Goal: Contribute content: Contribute content

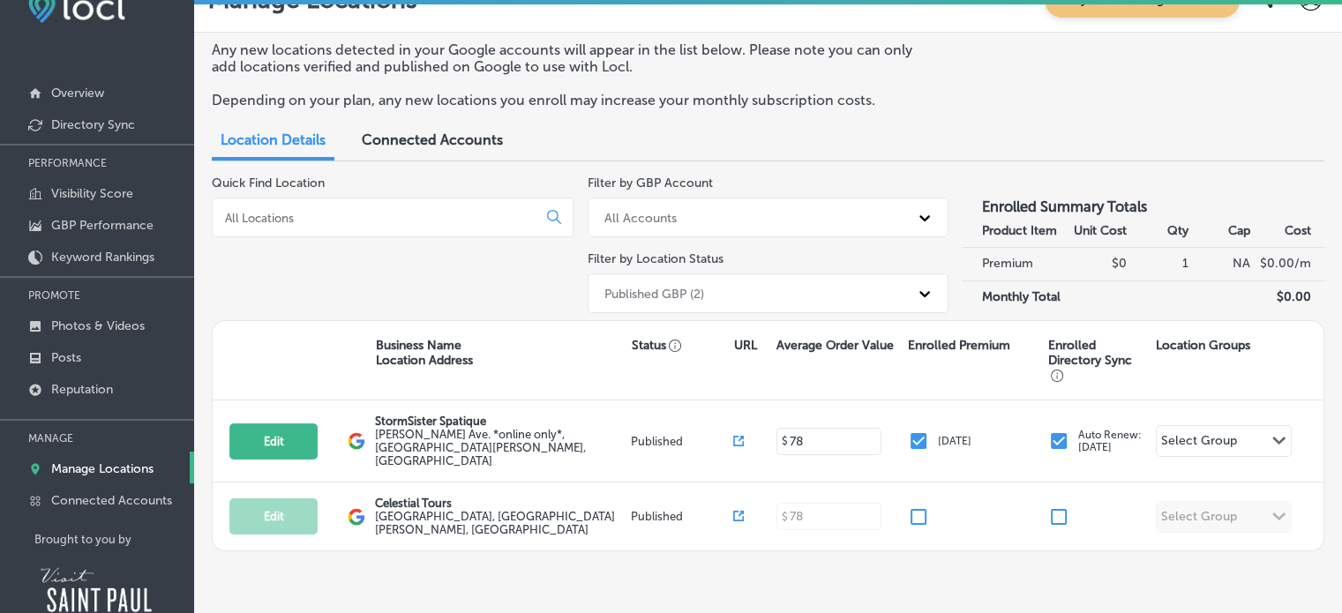
scroll to position [90, 0]
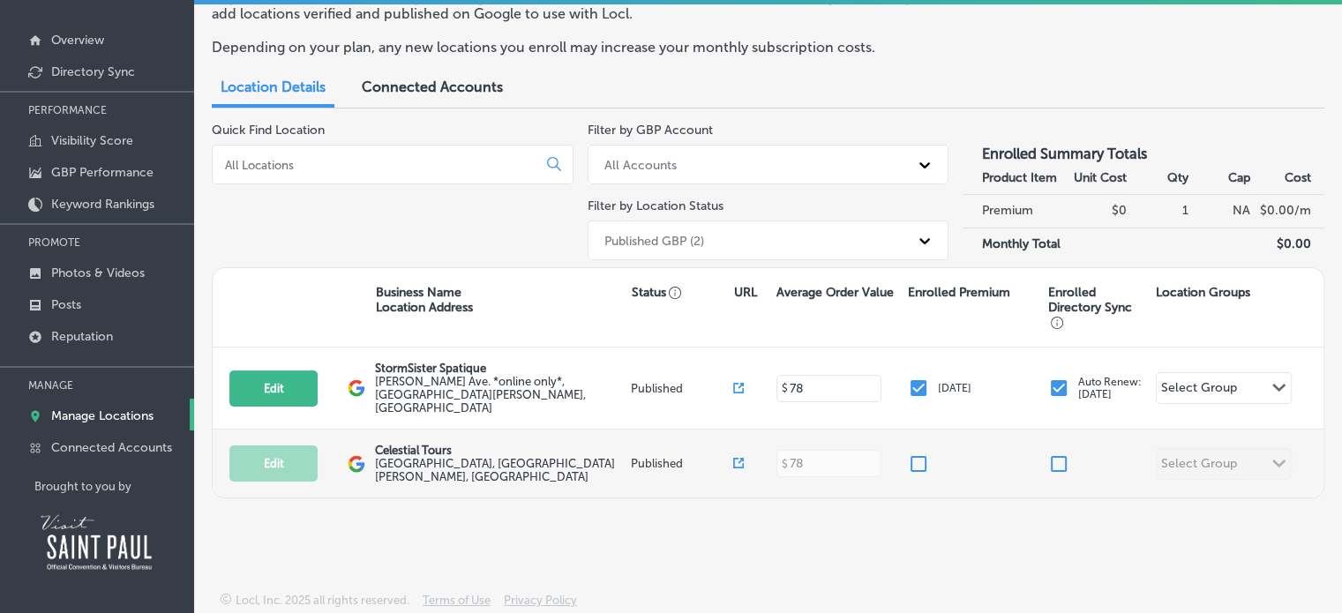
click at [1280, 446] on div "Edit This location is not published yet. Celestial Tours [GEOGRAPHIC_DATA][PERS…" at bounding box center [768, 464] width 1111 height 68
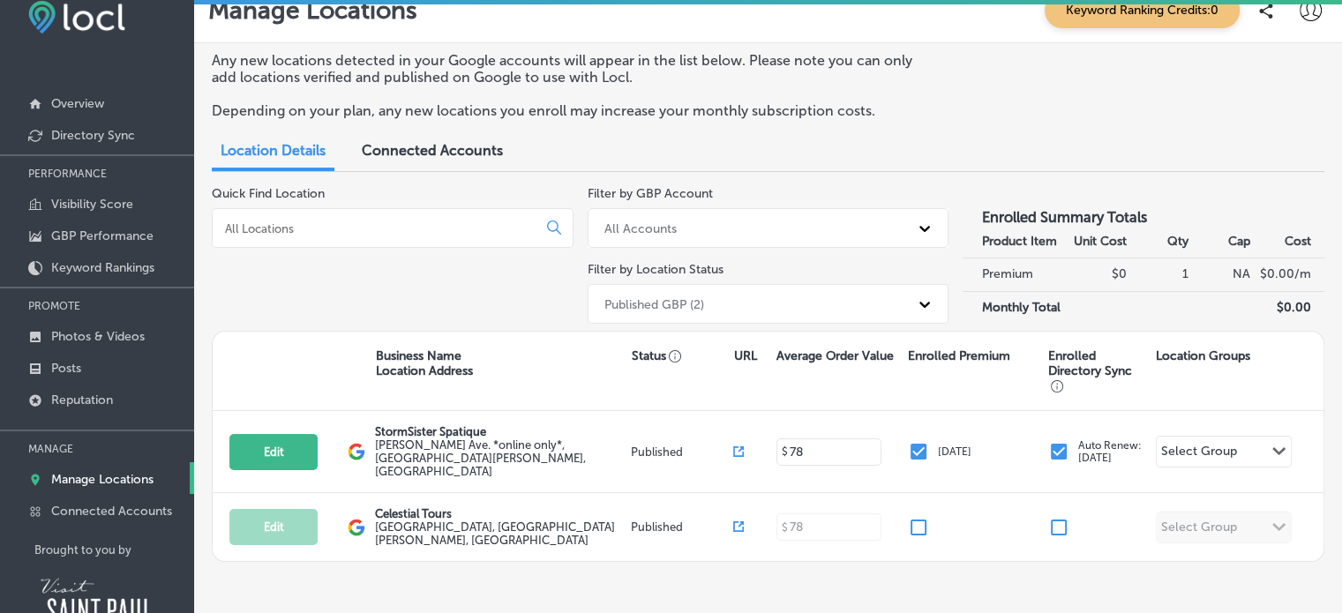
scroll to position [0, 0]
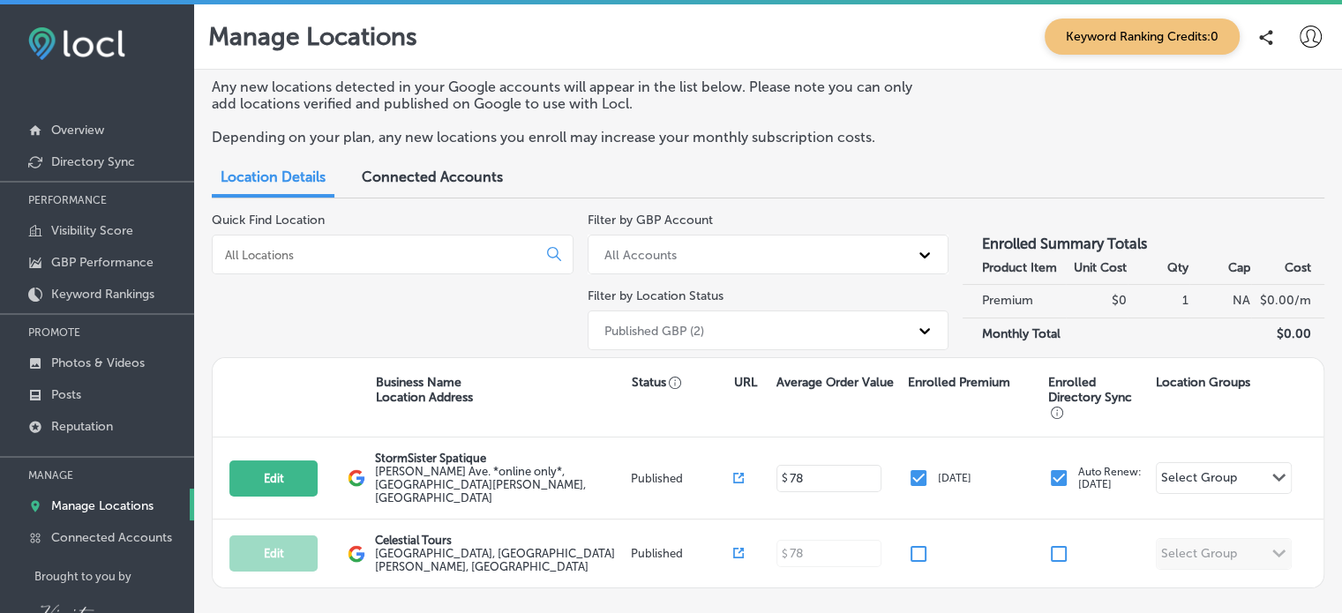
click at [1311, 34] on icon at bounding box center [1311, 37] width 22 height 22
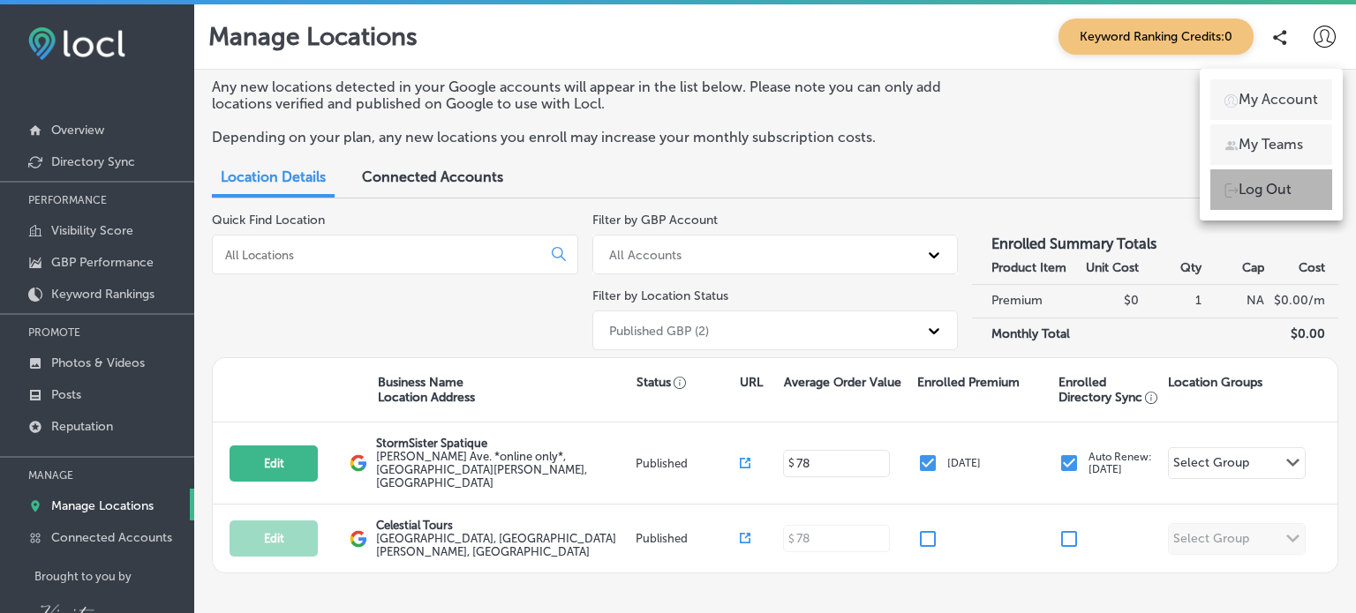
click at [1289, 195] on p "Log Out" at bounding box center [1264, 189] width 53 height 21
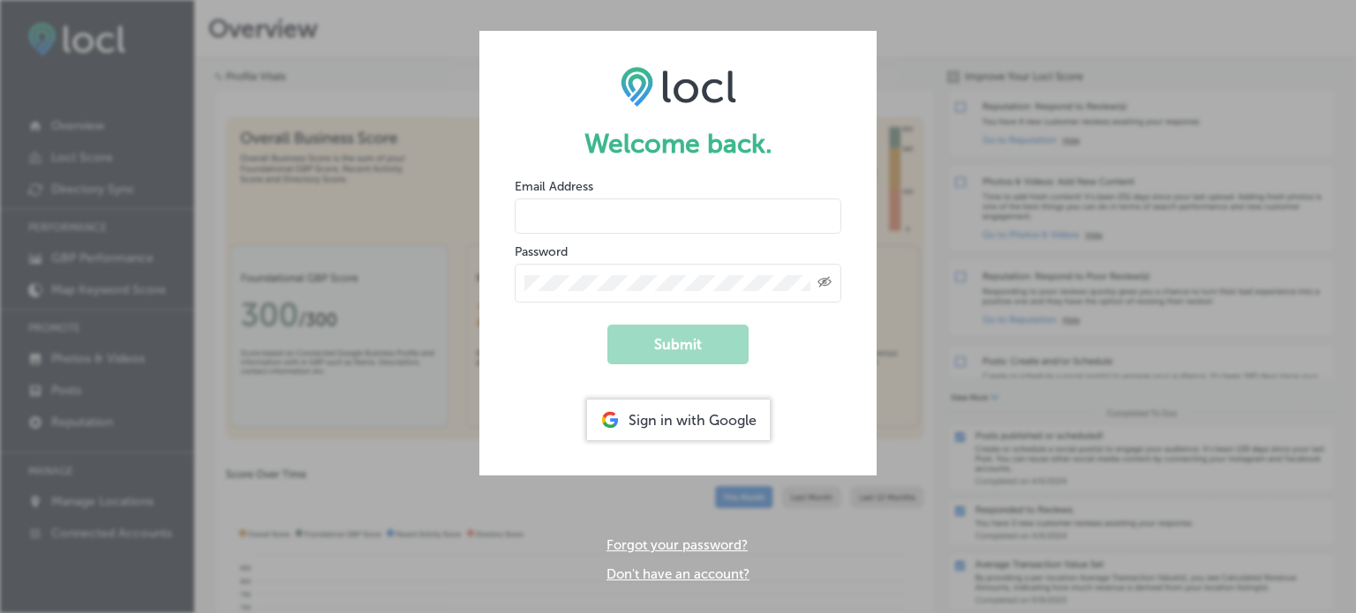
click at [592, 214] on input "email" at bounding box center [678, 216] width 327 height 35
type input "[EMAIL_ADDRESS][DOMAIN_NAME]"
click at [606, 292] on div "Created with Sketch." at bounding box center [678, 283] width 327 height 39
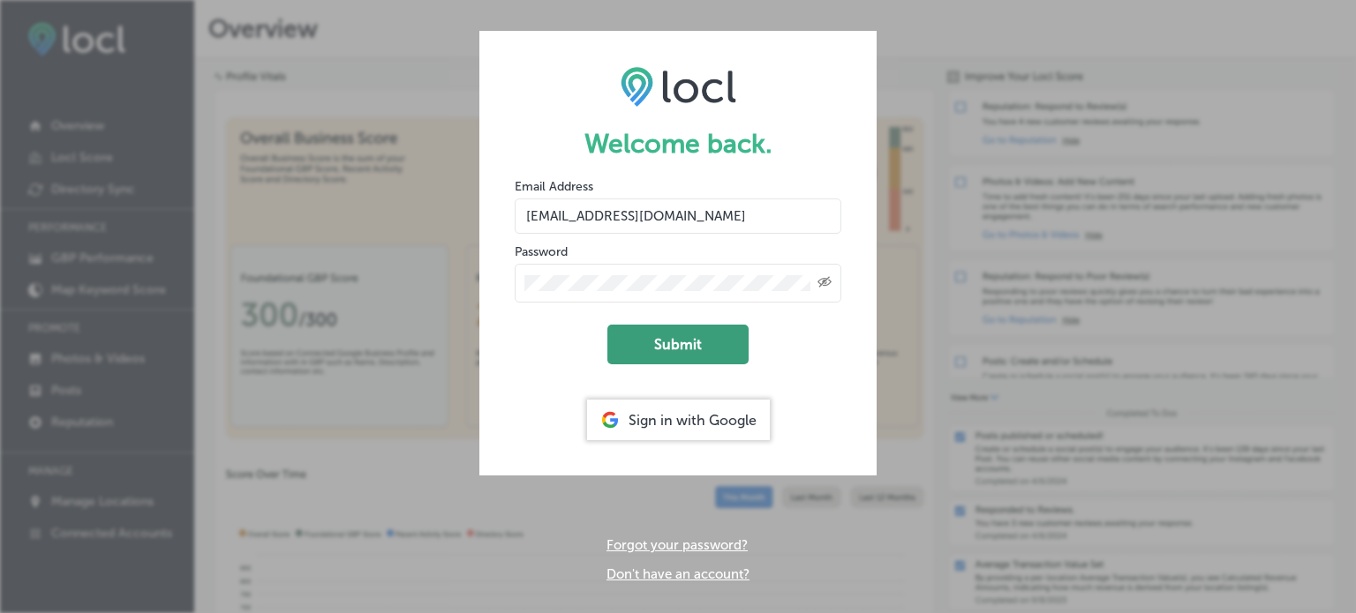
click at [675, 352] on button "Submit" at bounding box center [677, 345] width 141 height 40
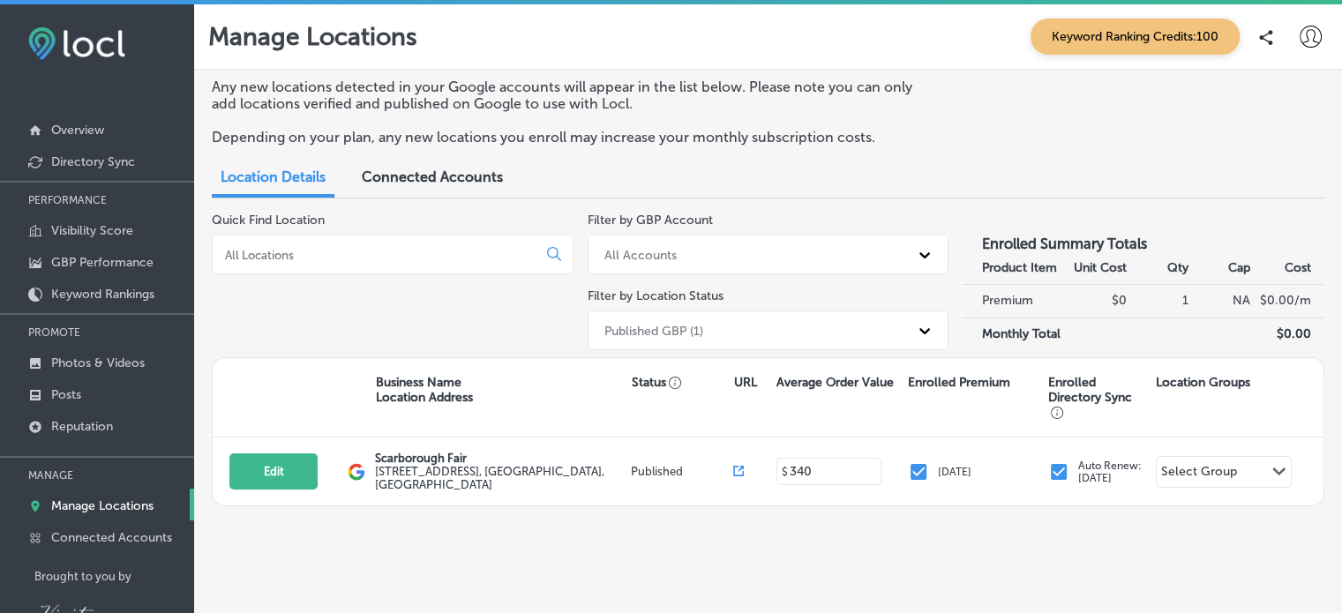
click at [454, 177] on span "Connected Accounts" at bounding box center [432, 177] width 141 height 17
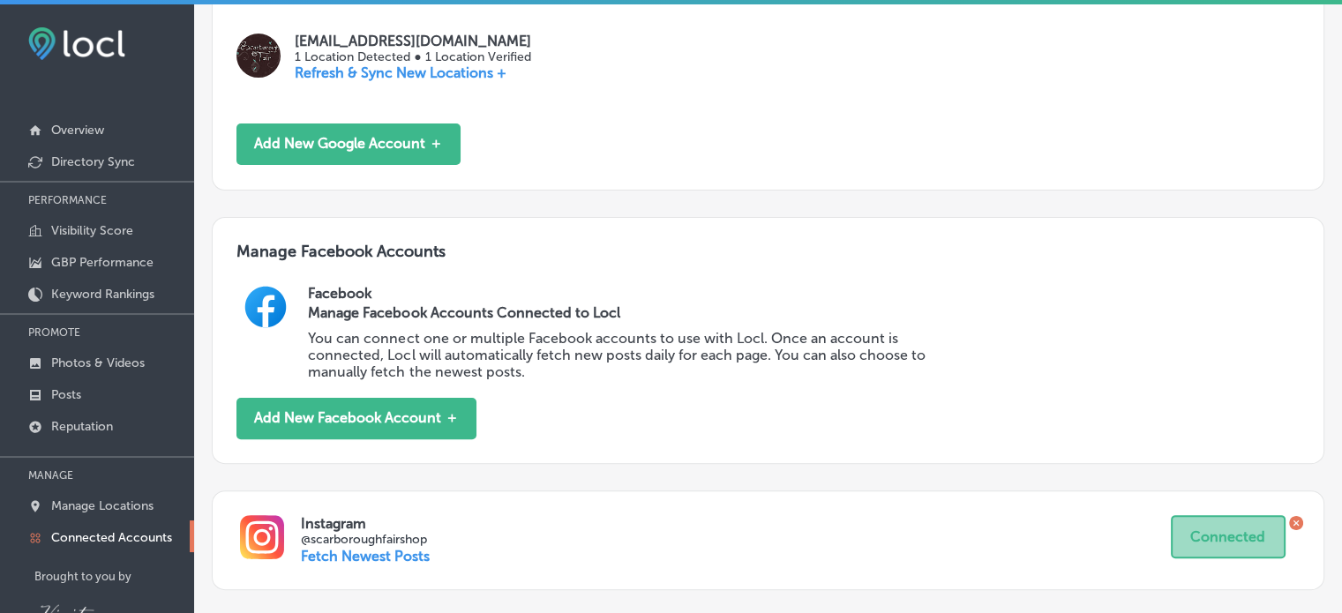
scroll to position [459, 0]
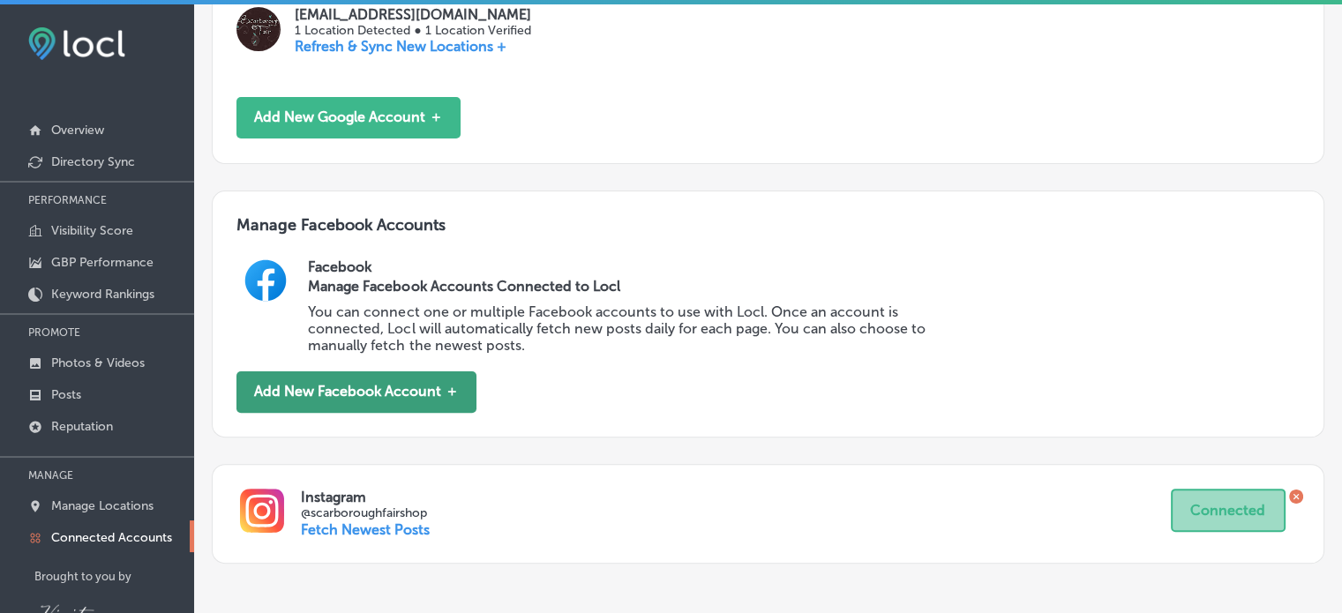
click at [416, 394] on button "Add New Facebook Account ＋" at bounding box center [357, 392] width 240 height 41
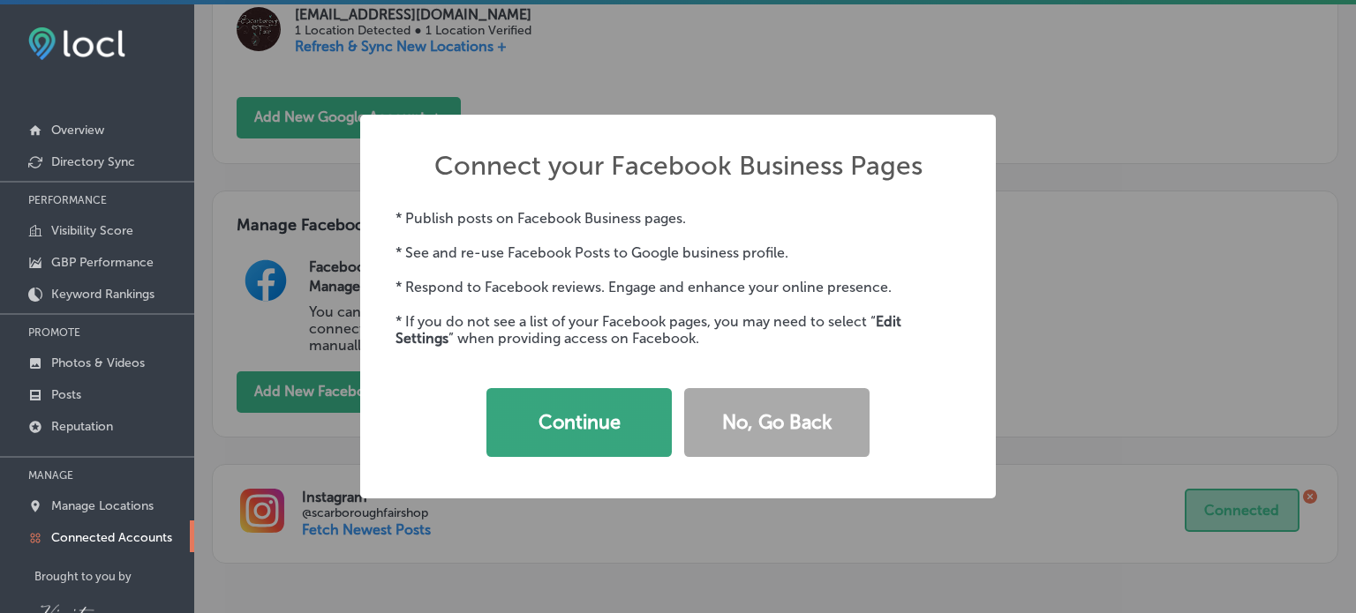
click at [620, 447] on button "Continue" at bounding box center [578, 422] width 185 height 69
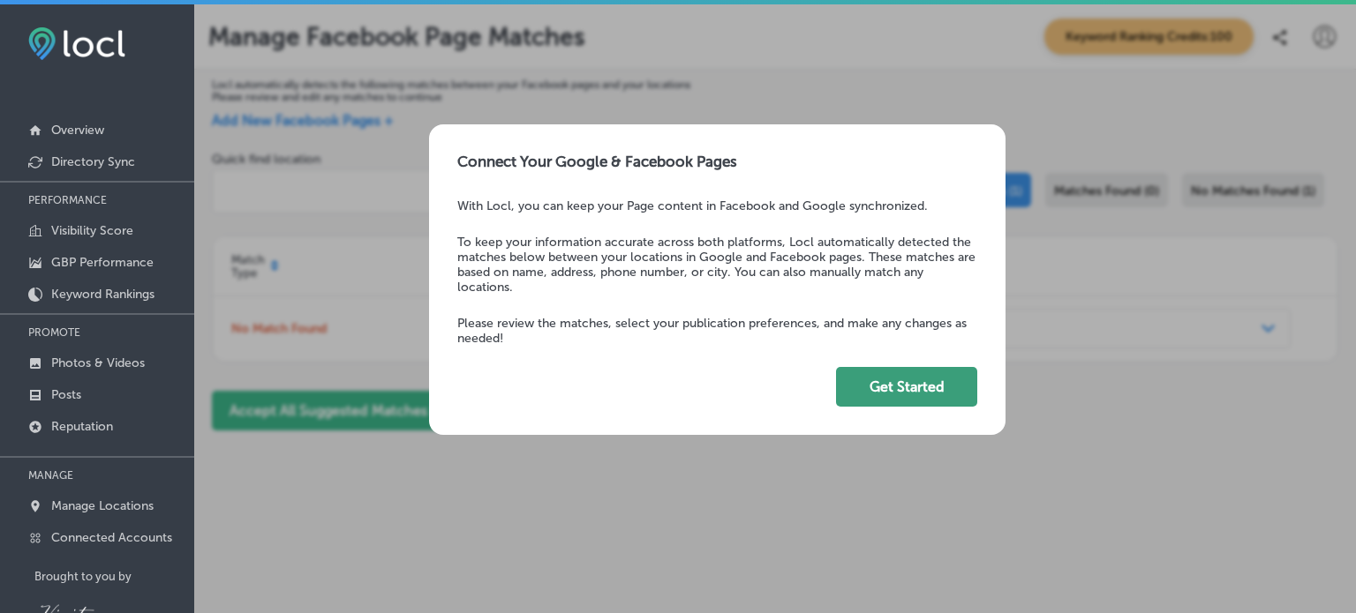
click at [924, 385] on button "Get Started" at bounding box center [906, 387] width 141 height 40
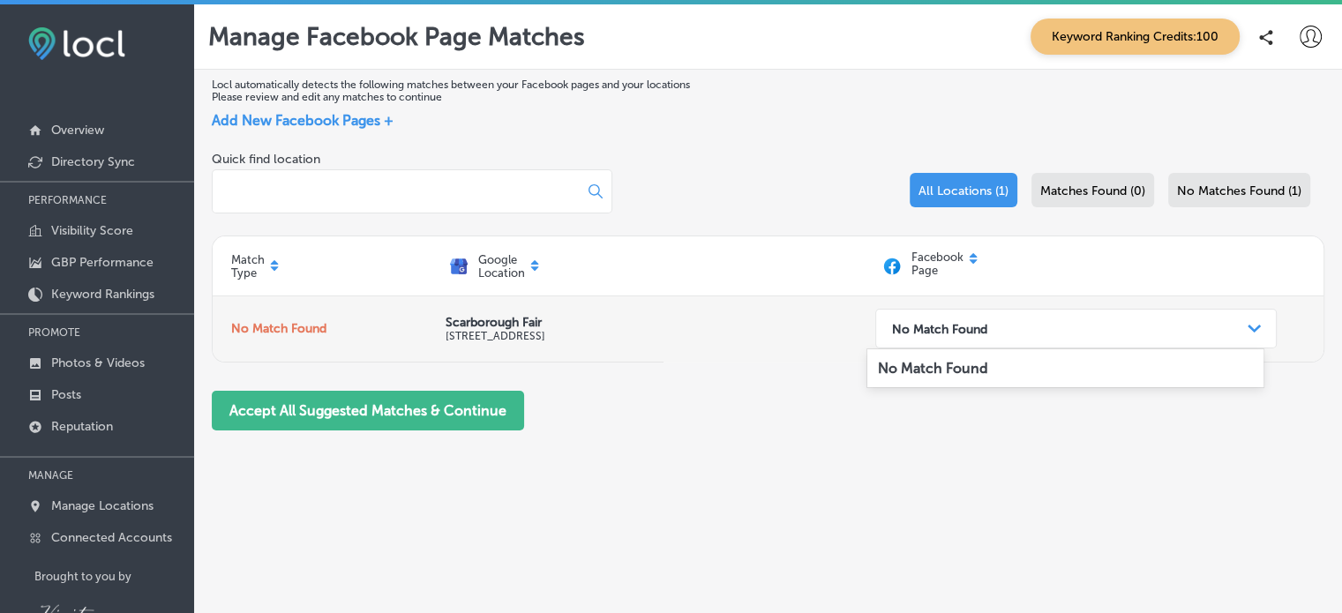
click at [1241, 334] on div "Path Created with Sketch." at bounding box center [1255, 329] width 28 height 28
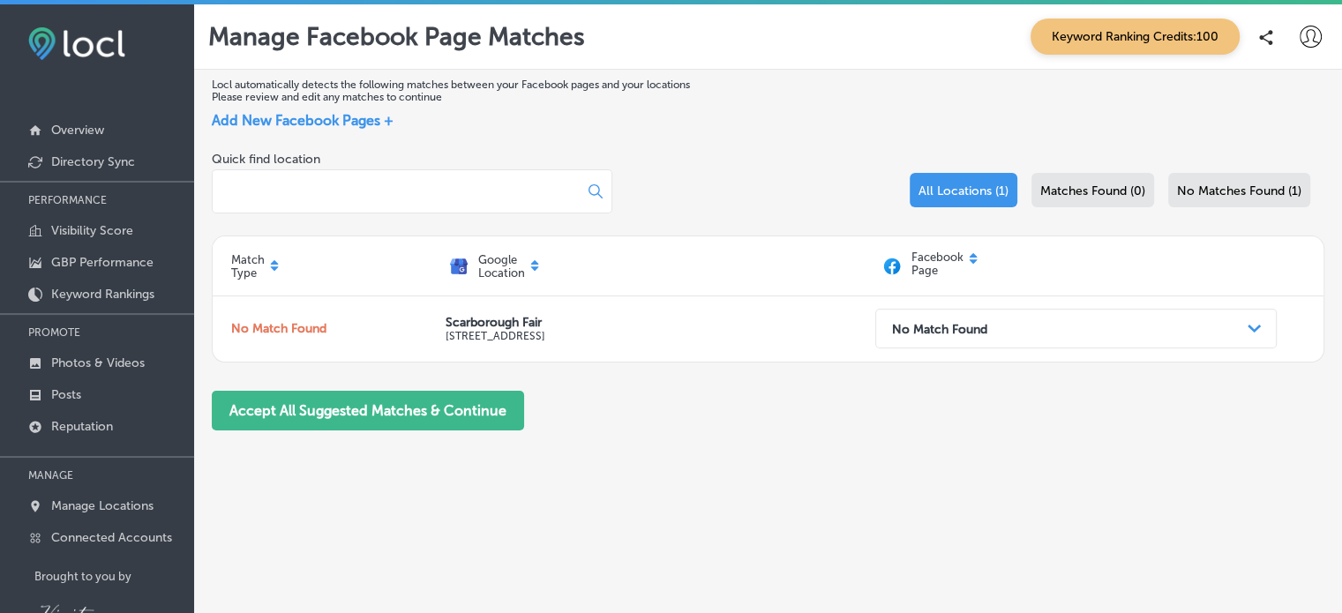
click at [1158, 462] on div "Locl automatically detects the following matches between your Facebook pages an…" at bounding box center [768, 335] width 1148 height 530
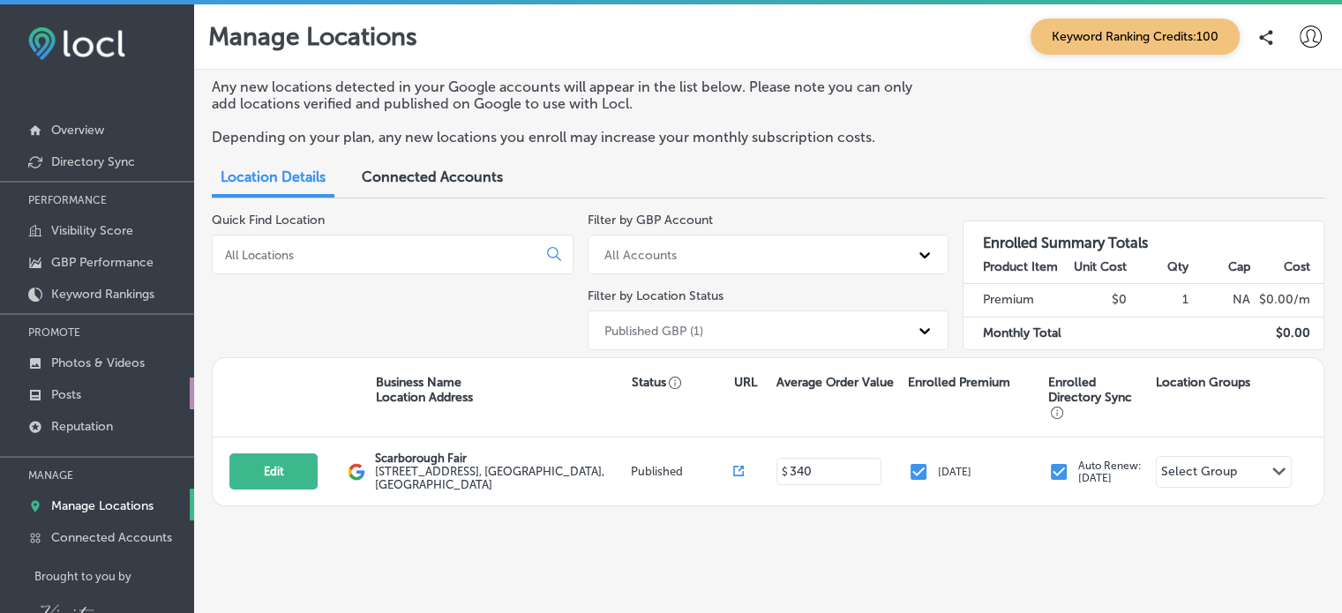
click at [74, 398] on p "Posts" at bounding box center [66, 394] width 30 height 15
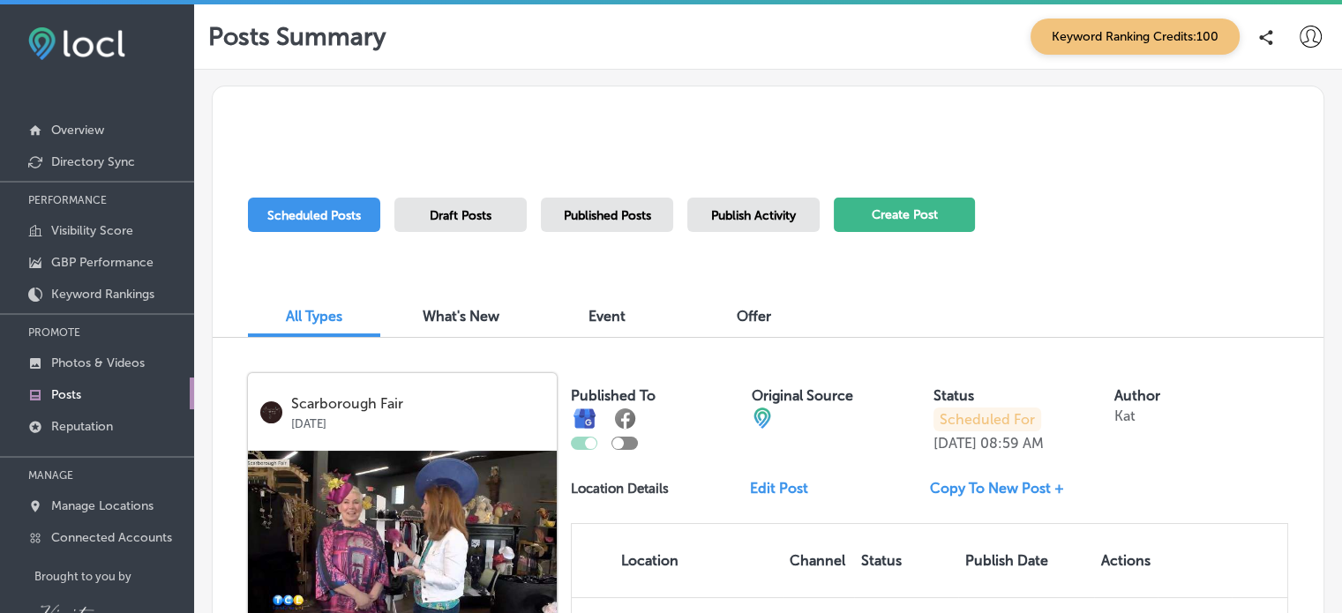
click at [901, 214] on button "Create Post" at bounding box center [904, 215] width 141 height 34
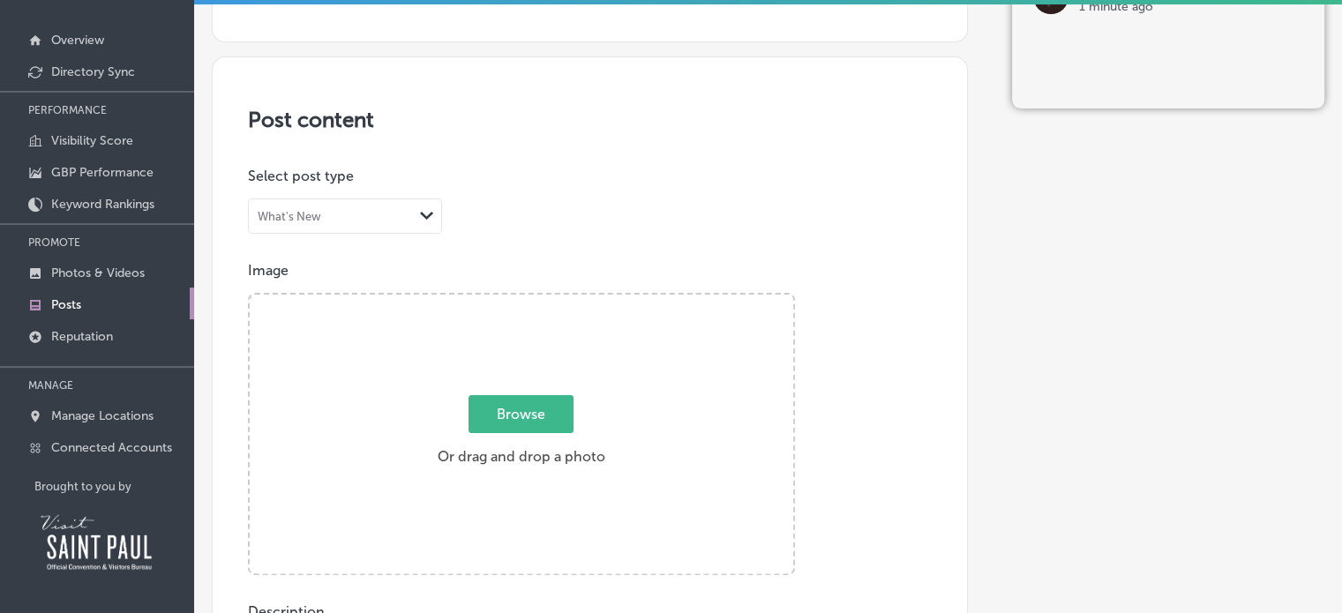
scroll to position [223, 0]
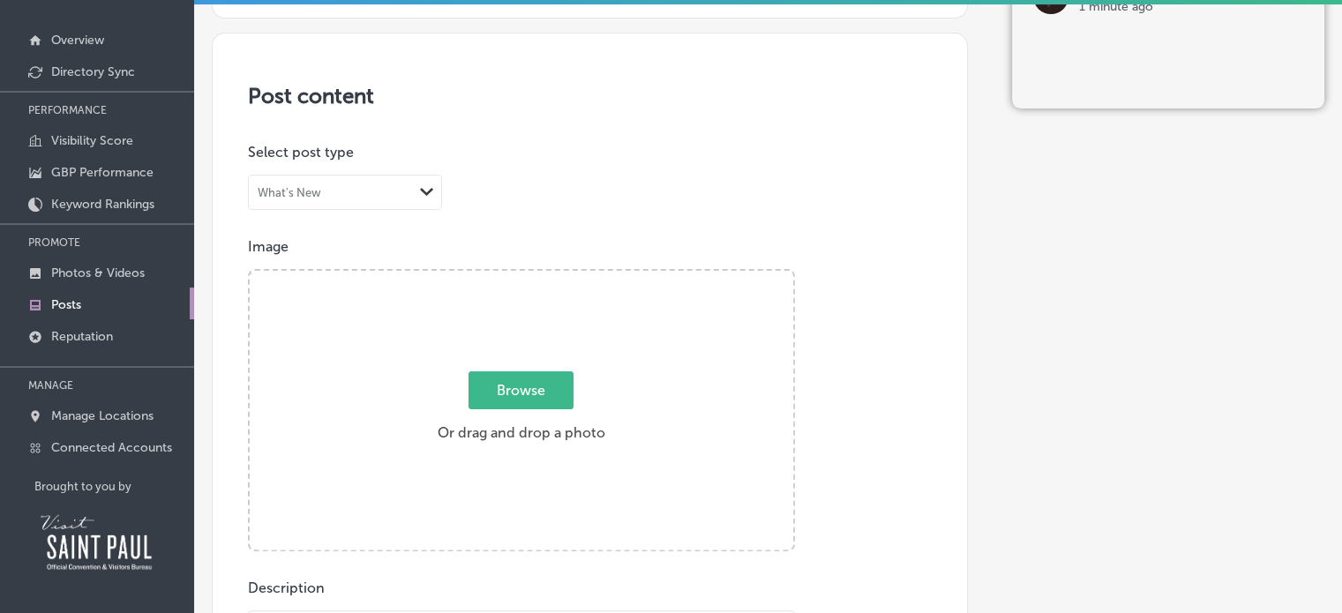
click at [545, 377] on span "Browse" at bounding box center [521, 391] width 105 height 38
click at [545, 276] on input "Browse Or drag and drop a photo" at bounding box center [522, 273] width 544 height 5
type input "C:\fakepath\57ab511f-4a65-7386-8147-8acb12d129f7.jpeg"
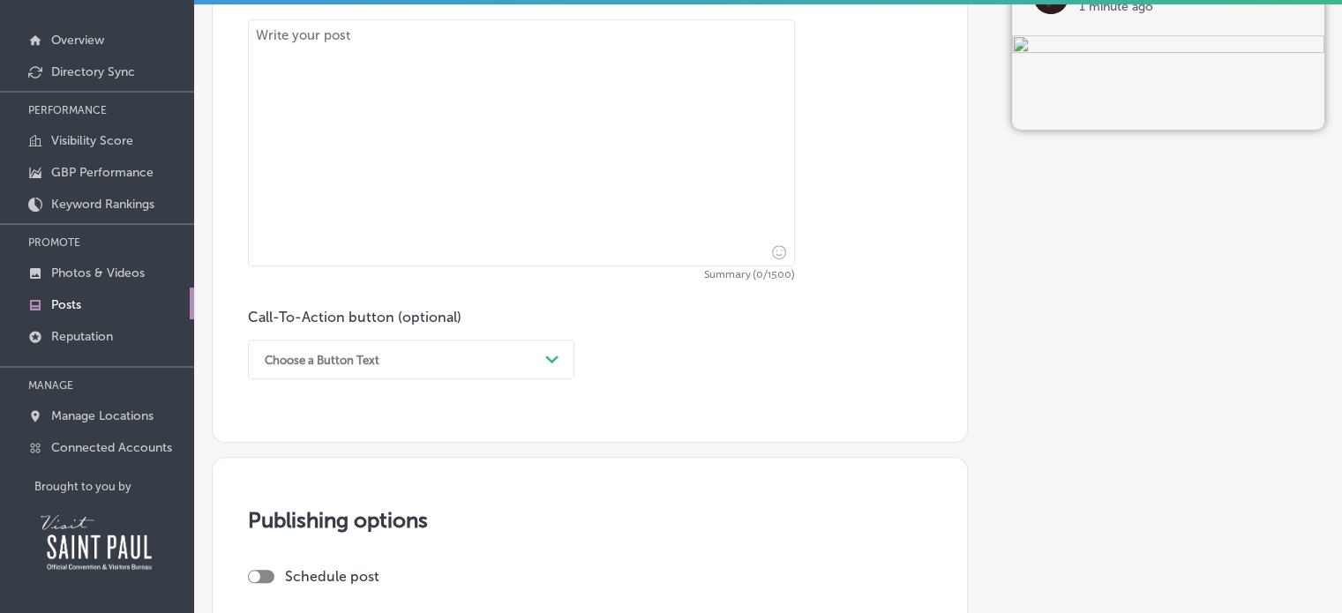
scroll to position [816, 0]
click at [550, 354] on icon "Path Created with Sketch." at bounding box center [551, 358] width 13 height 8
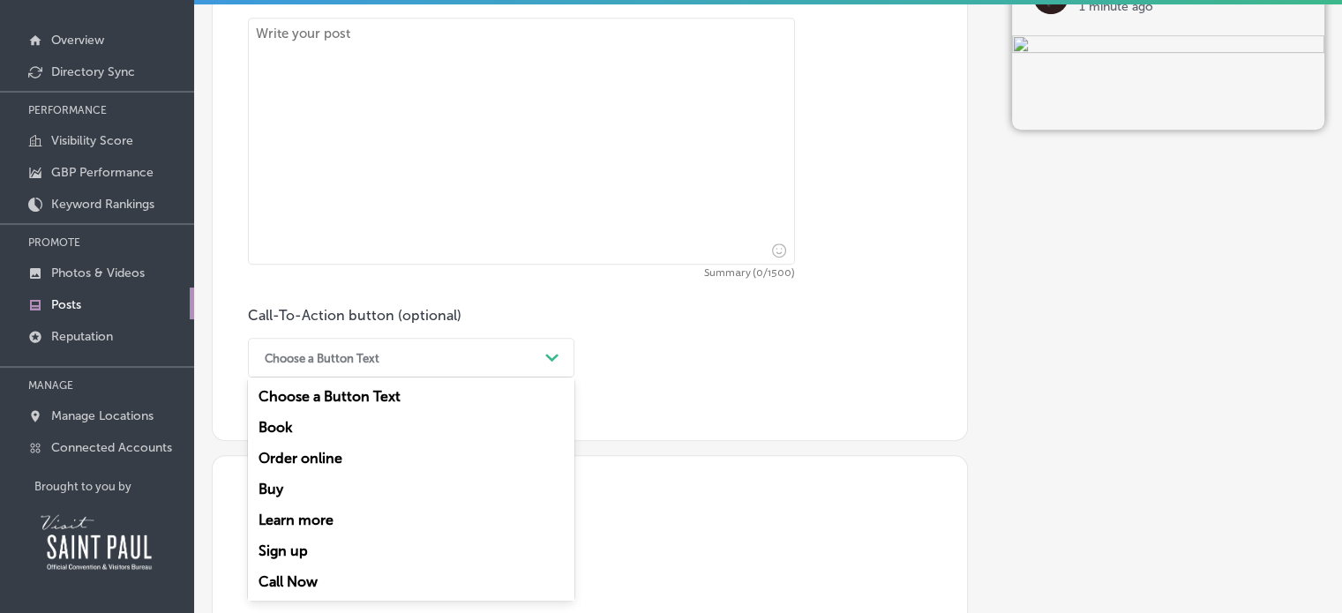
click at [334, 515] on div "Learn more" at bounding box center [411, 520] width 327 height 31
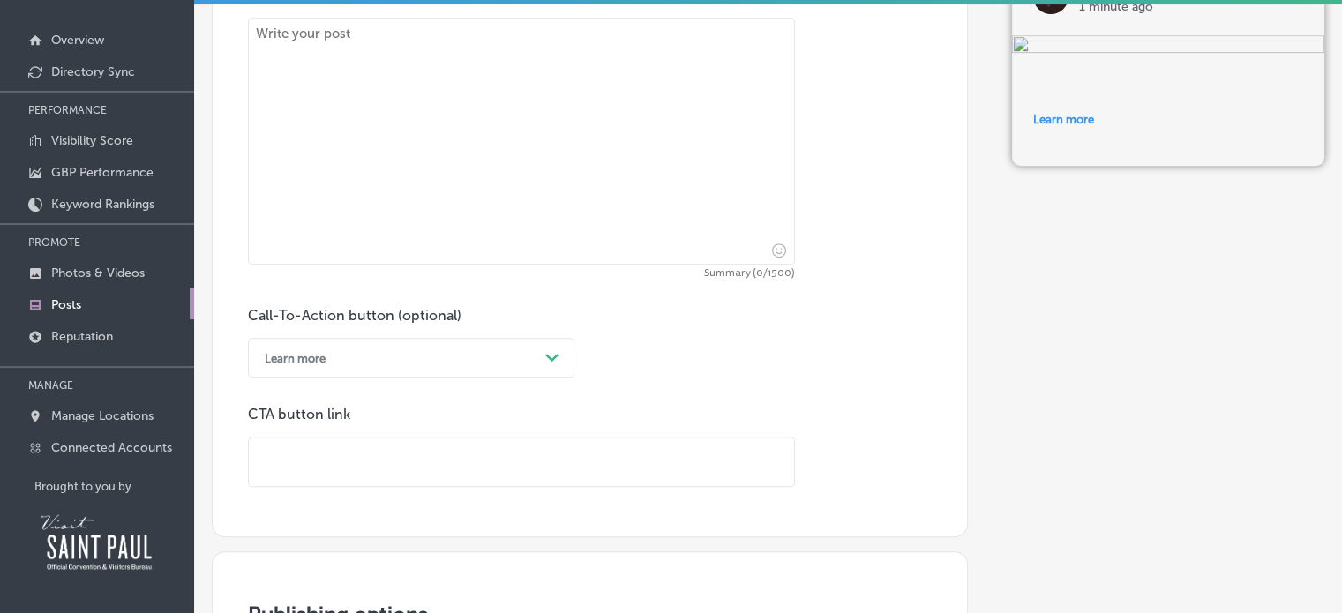
click at [314, 451] on input "text" at bounding box center [521, 462] width 545 height 49
paste input "https://us3.forward-to-friend.com/forward/preview?u=7d700dc26d5906f667776ee02&i…"
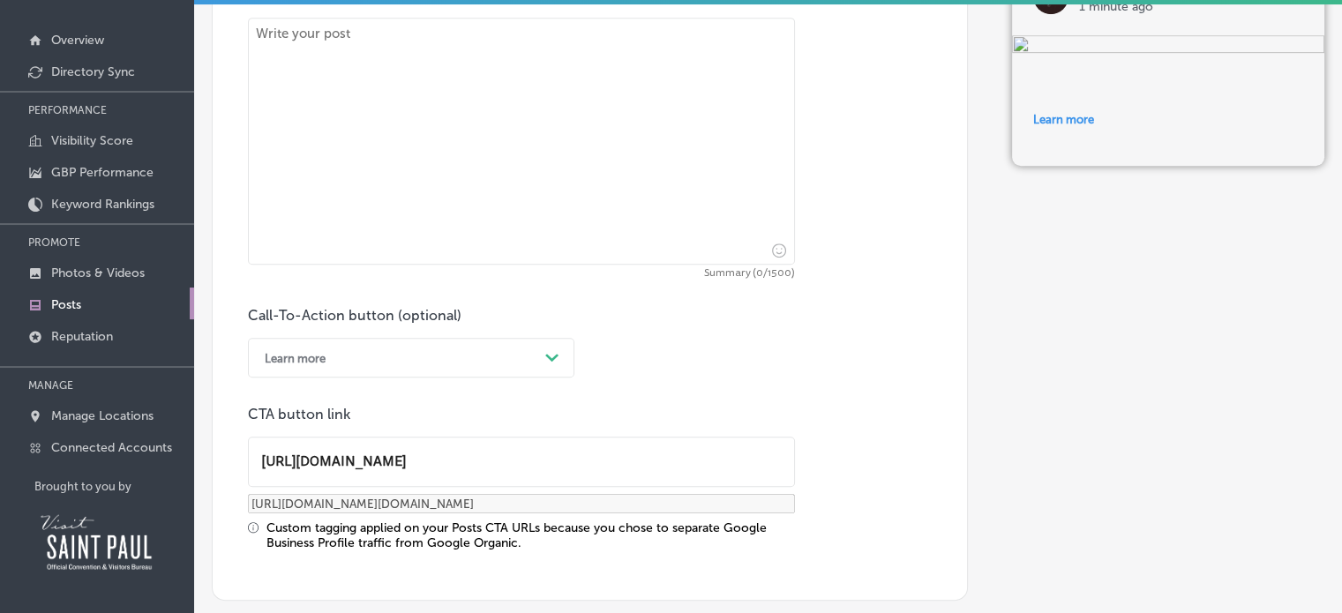
type input "https://us3.forward-to-friend.com/forward/preview?u=7d700dc26d5906f667776ee02&i…"
click at [278, 34] on textarea at bounding box center [521, 141] width 547 height 247
paste textarea "A Smile Can Bring A Miracle"
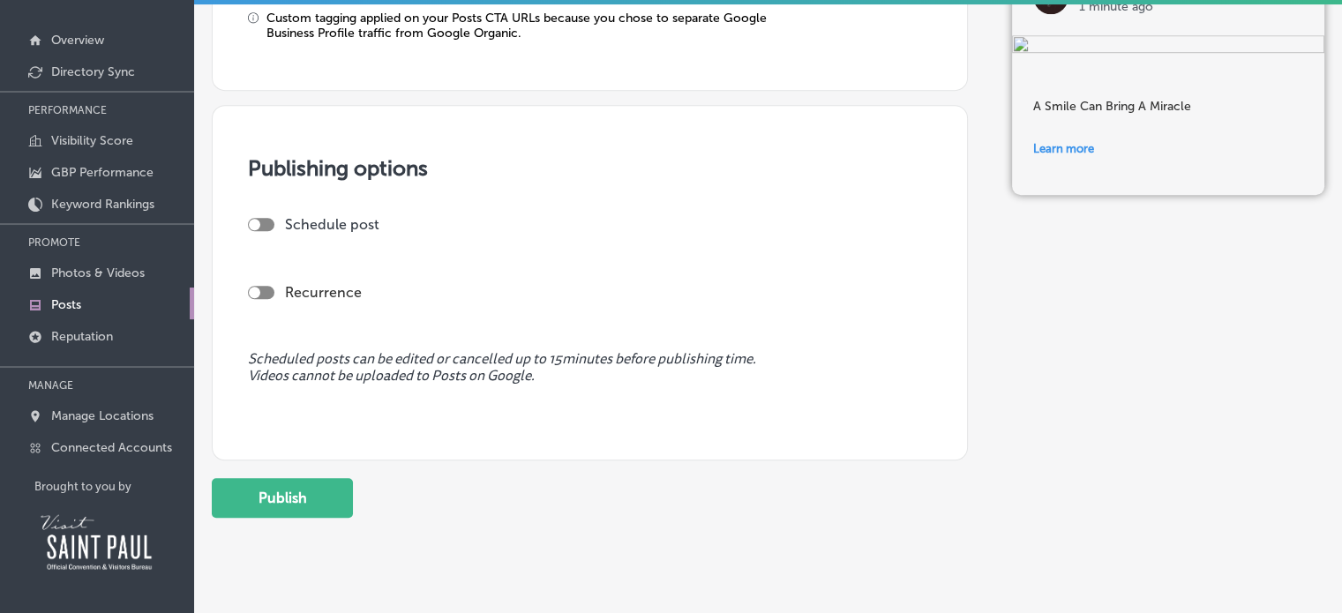
scroll to position [1361, 0]
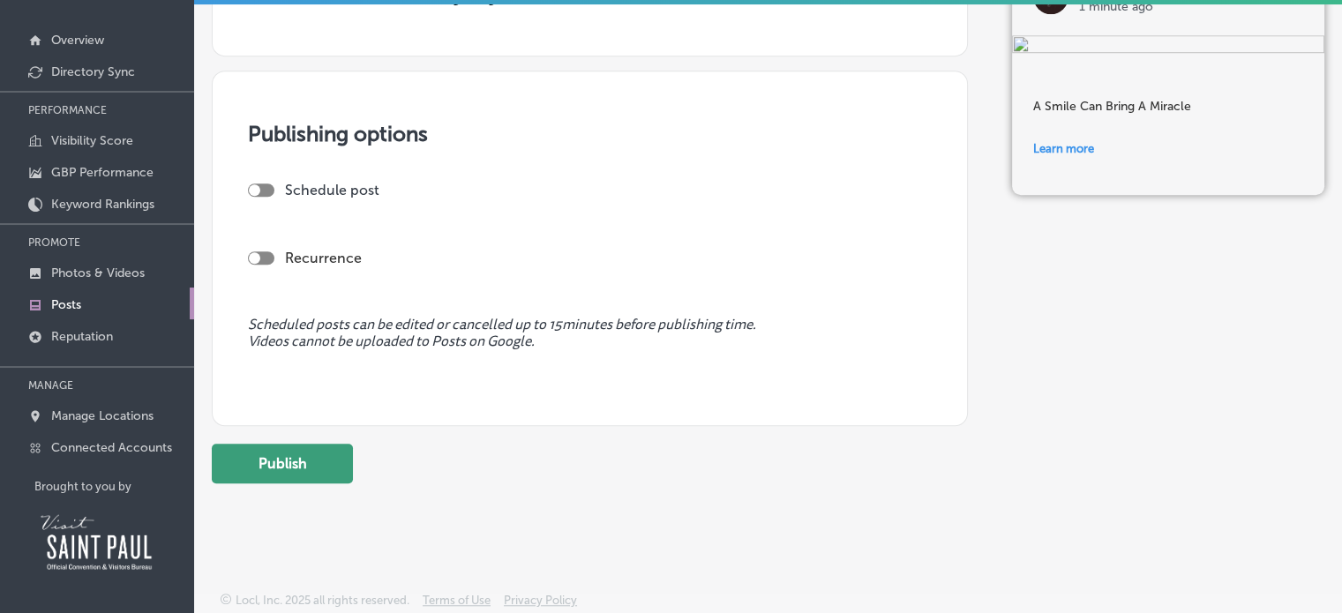
type textarea "A Smile Can Bring A Miracle"
click at [281, 458] on button "Publish" at bounding box center [282, 464] width 141 height 40
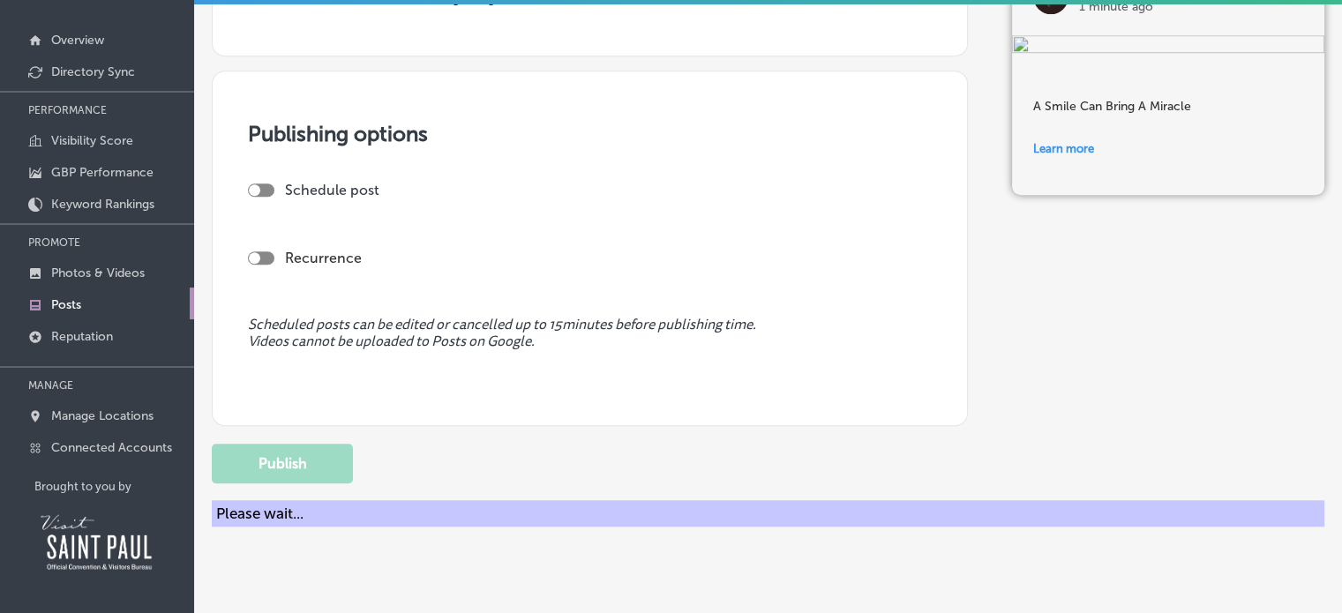
scroll to position [1202, 0]
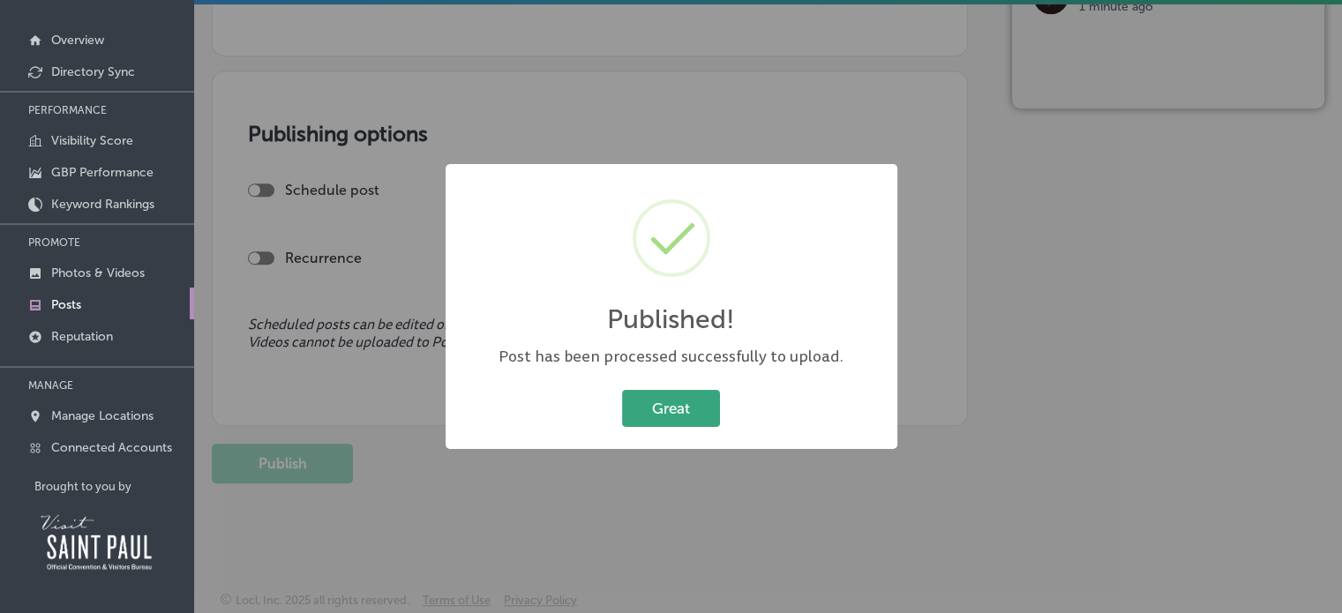
click at [687, 414] on button "Great" at bounding box center [671, 408] width 98 height 36
